Goal: Transaction & Acquisition: Download file/media

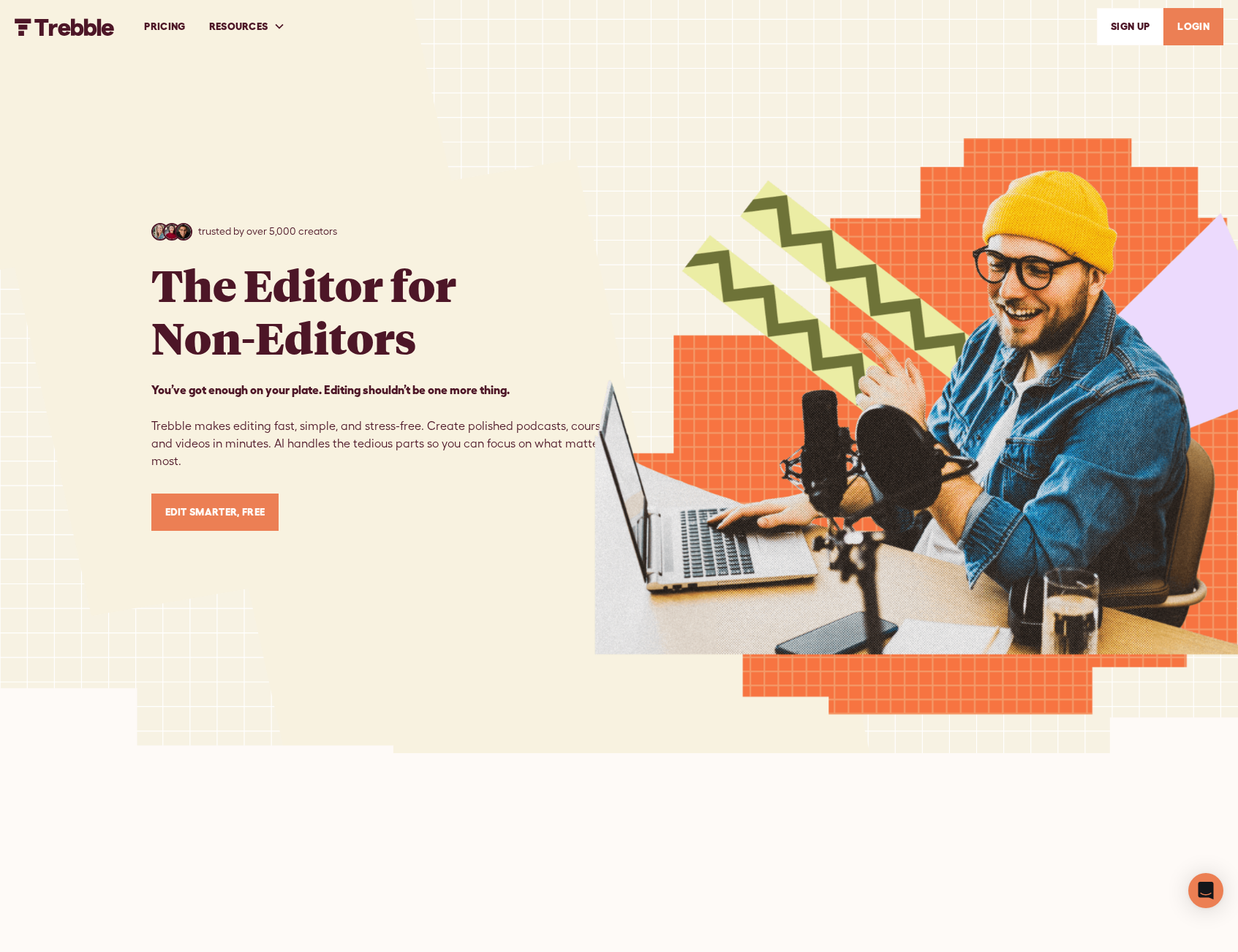
click at [1127, 31] on link "SIGn UP" at bounding box center [1130, 27] width 67 height 37
click at [1195, 19] on link "LOGIN" at bounding box center [1194, 27] width 60 height 37
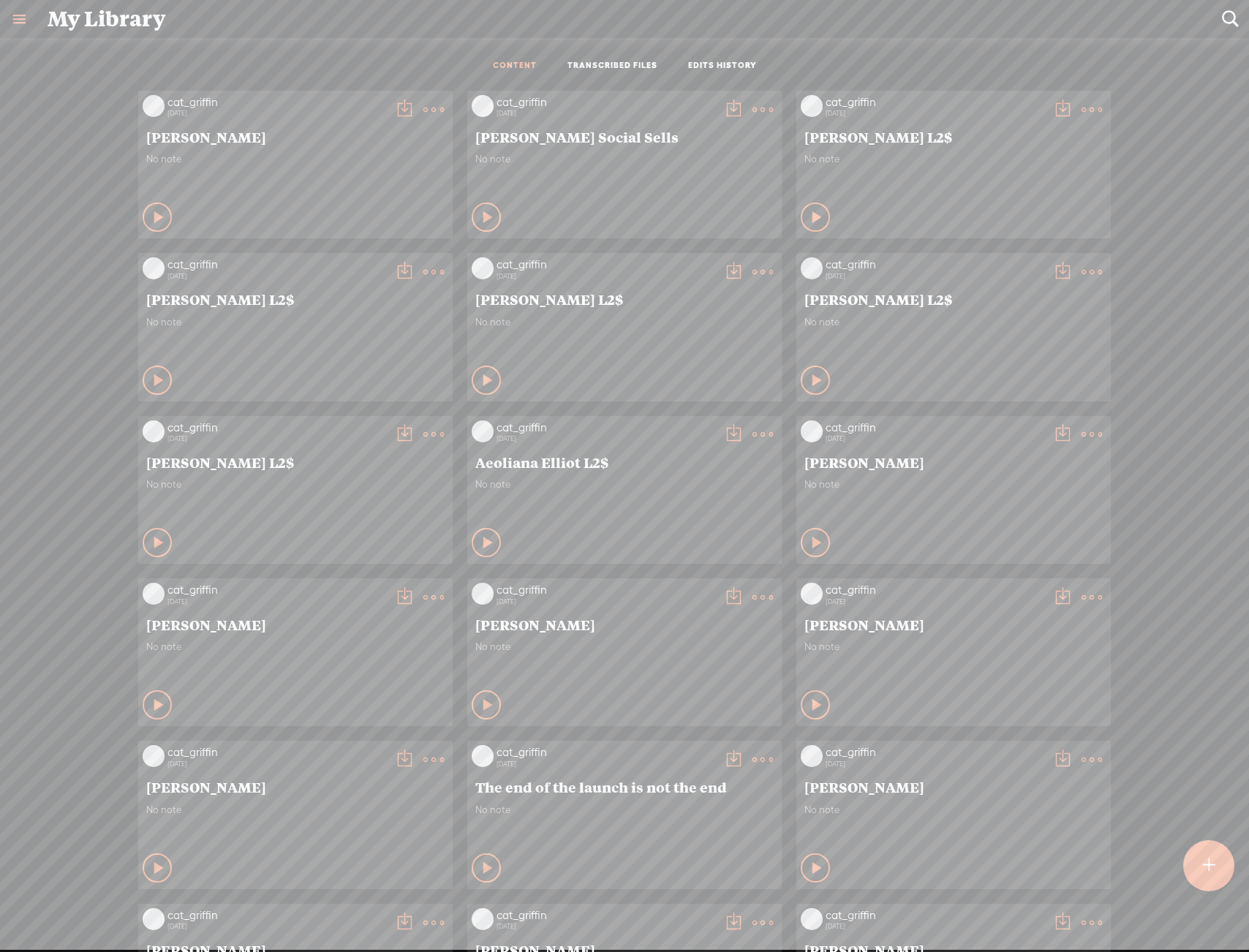
click at [424, 105] on t at bounding box center [433, 109] width 20 height 20
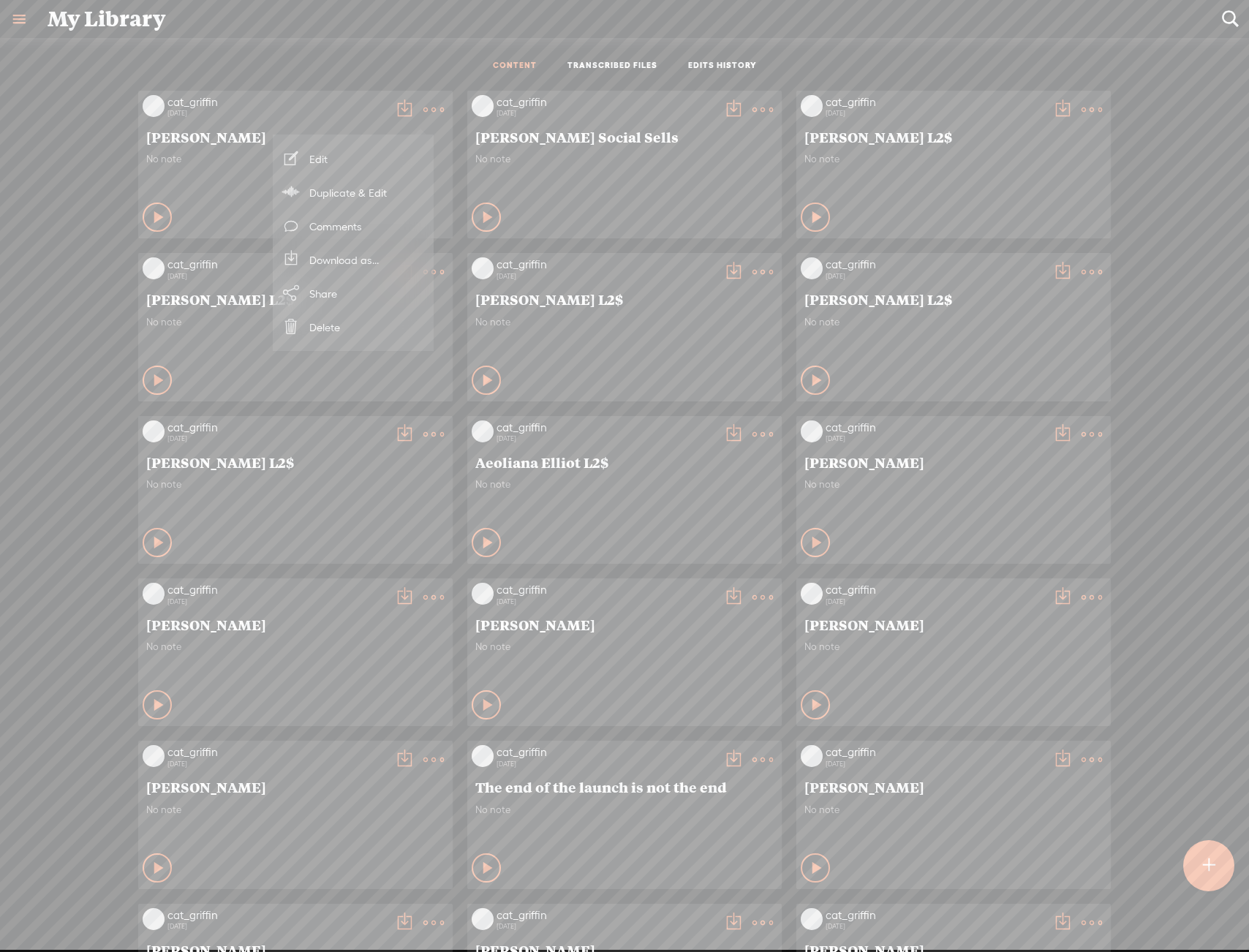
click at [370, 252] on link "Download as..." at bounding box center [352, 259] width 146 height 34
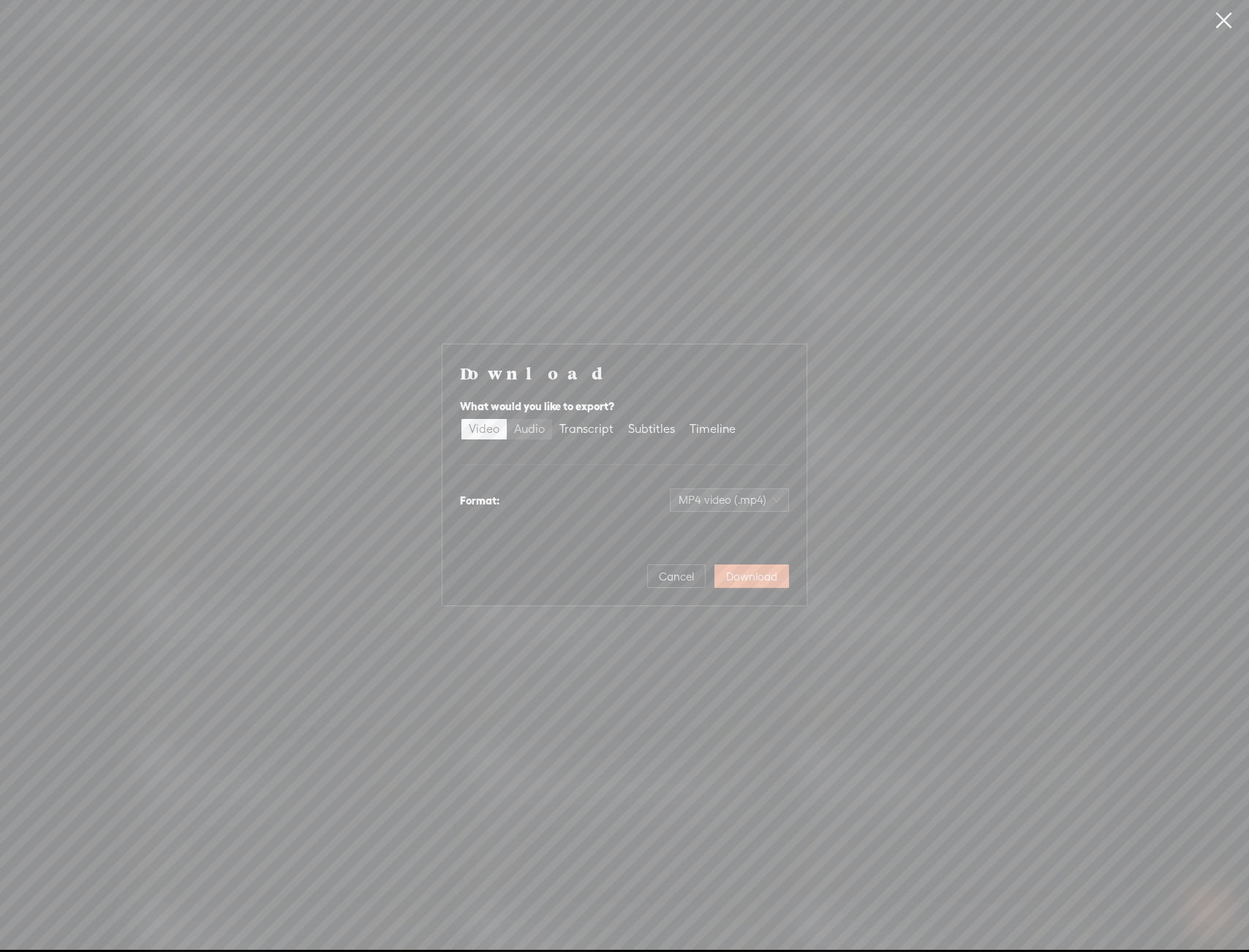
click at [540, 430] on div "Audio" at bounding box center [529, 429] width 31 height 20
click at [507, 419] on input "Audio" at bounding box center [507, 419] width 0 height 0
drag, startPoint x: 767, startPoint y: 501, endPoint x: 770, endPoint y: 522, distance: 21.2
click at [767, 502] on span "WAV audio (.wav)" at bounding box center [730, 500] width 101 height 22
click at [769, 538] on div "MP3 audio (.mp3)" at bounding box center [718, 531] width 119 height 15
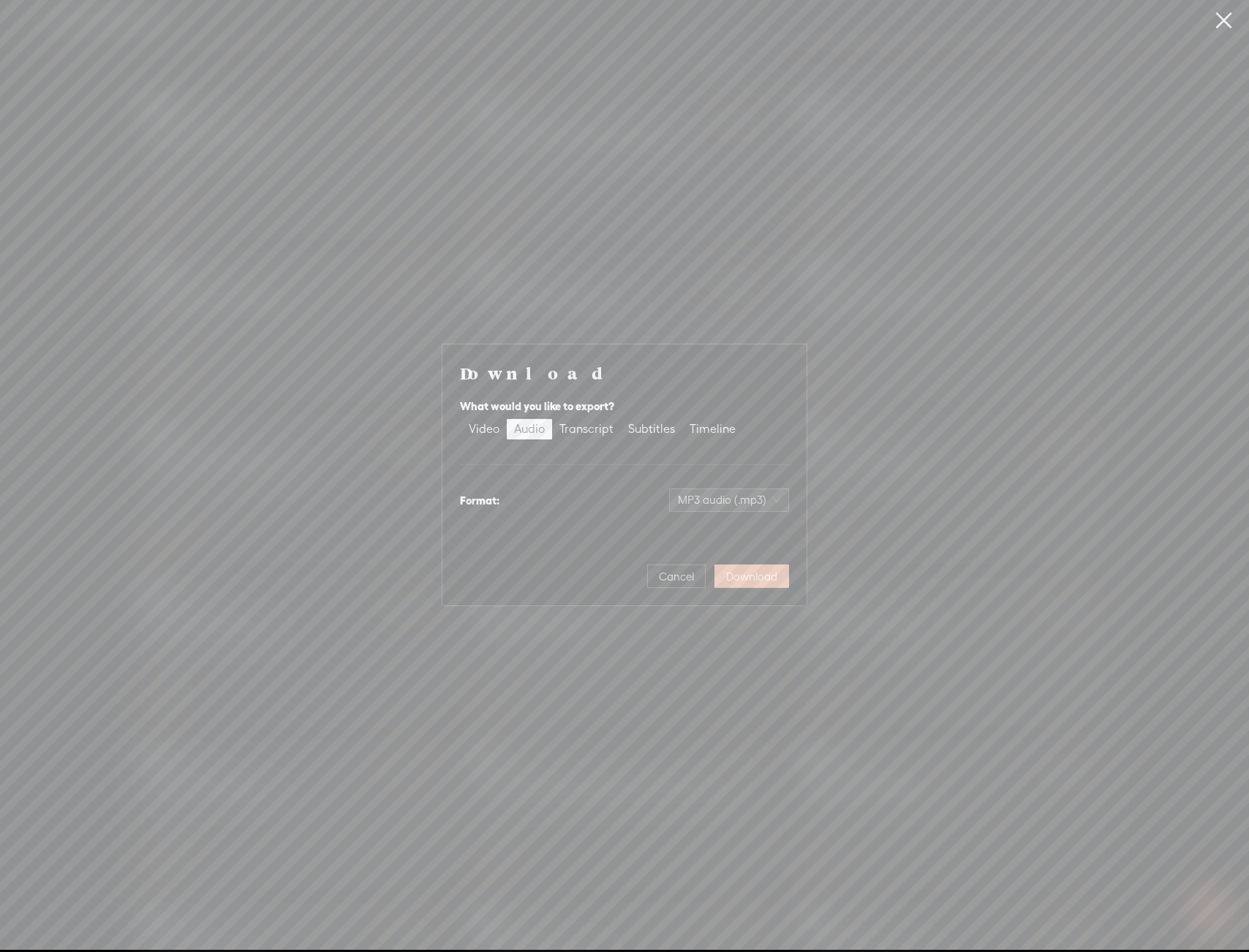
click at [763, 568] on button "Download" at bounding box center [752, 576] width 75 height 23
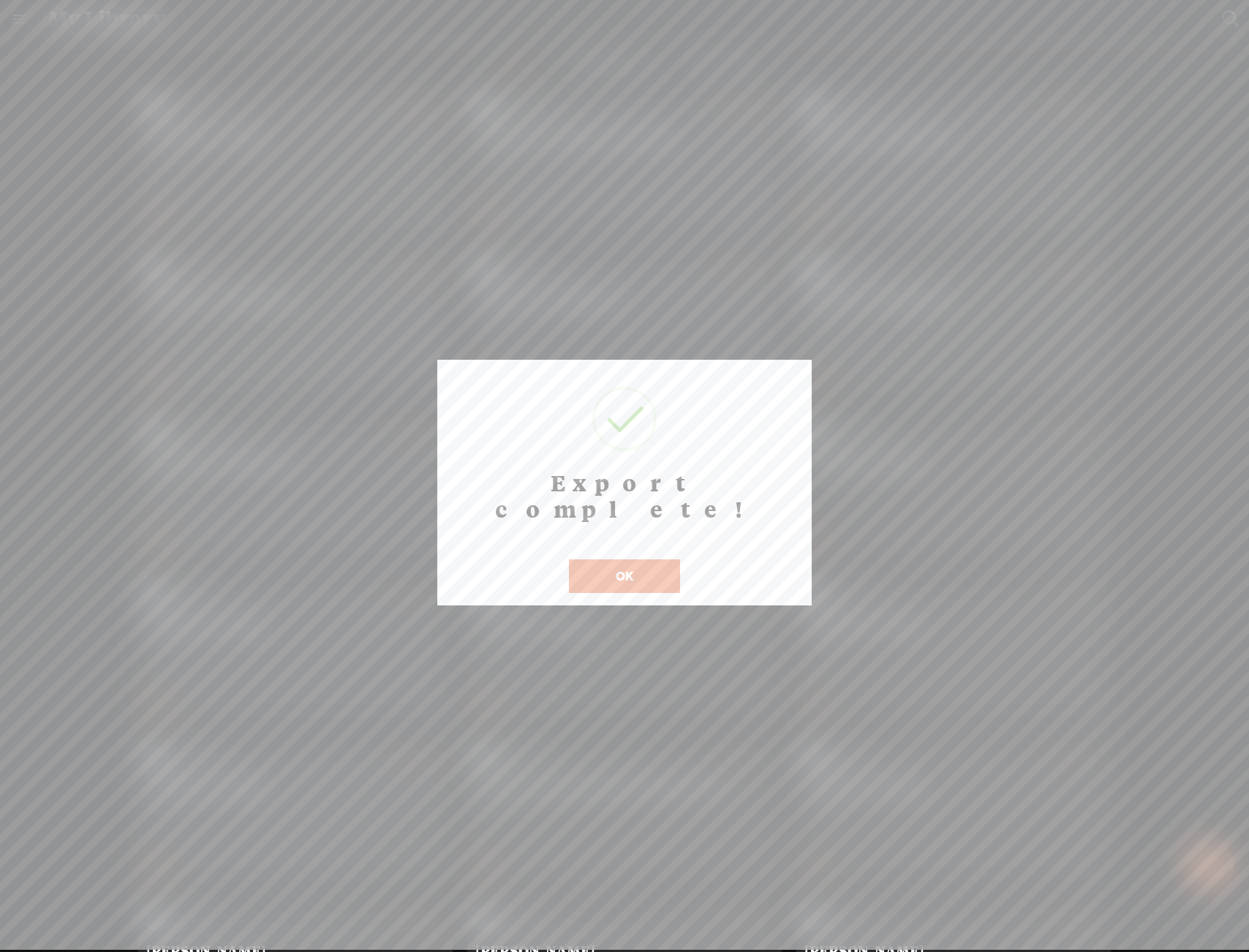
click at [608, 560] on button "OK" at bounding box center [624, 576] width 112 height 34
